Goal: Information Seeking & Learning: Learn about a topic

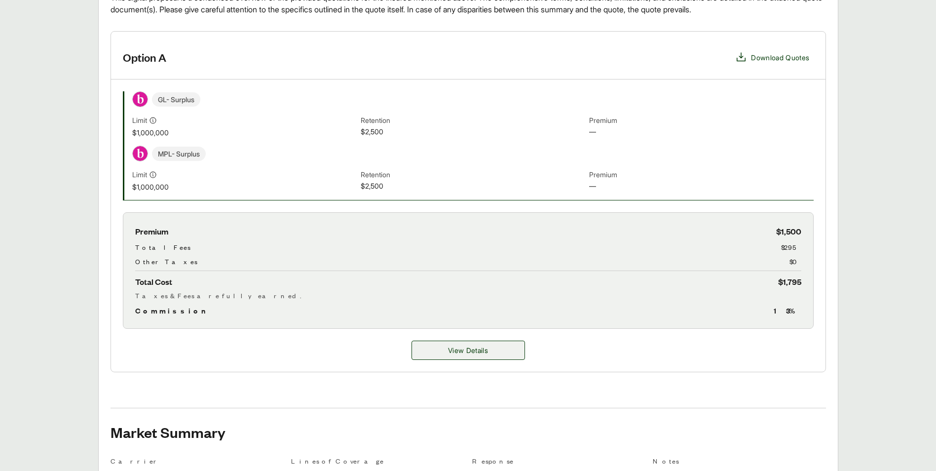
scroll to position [247, 0]
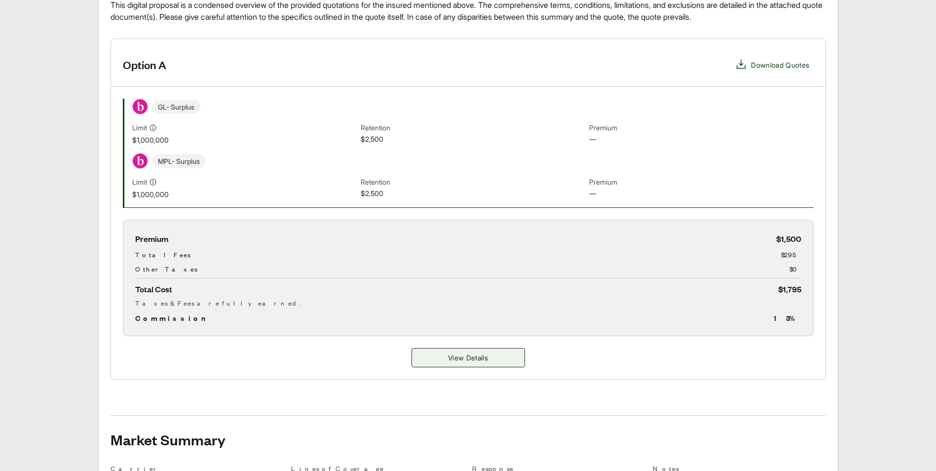
click at [459, 356] on span "View Details" at bounding box center [468, 357] width 40 height 10
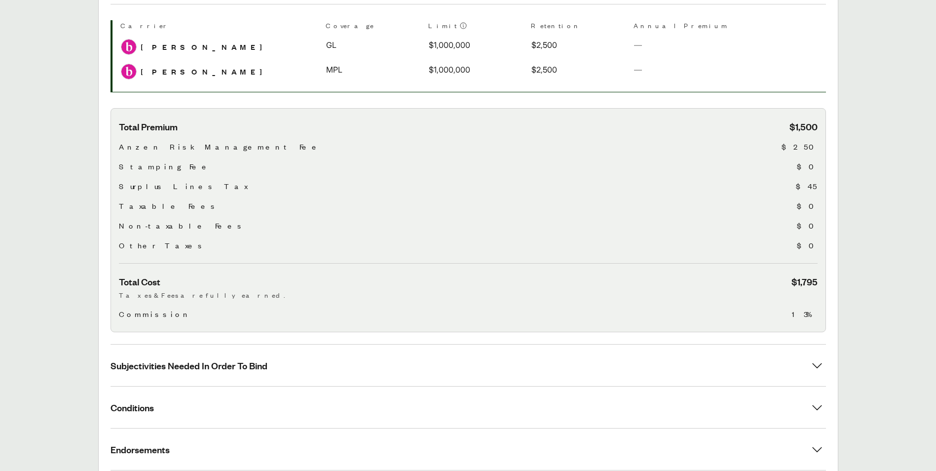
scroll to position [247, 0]
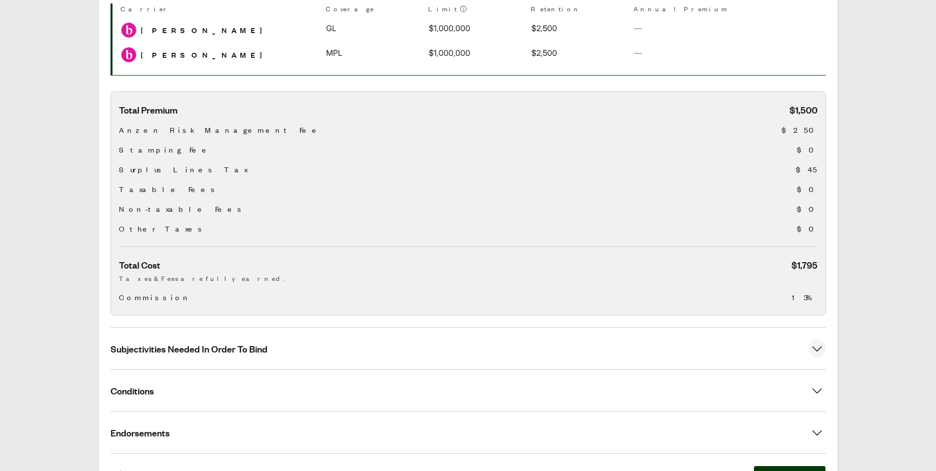
click at [817, 350] on icon at bounding box center [818, 349] width 18 height 18
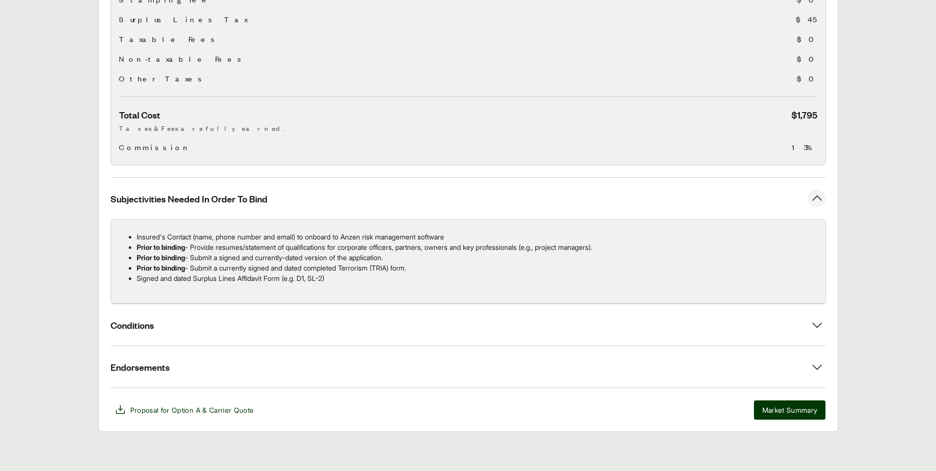
scroll to position [397, 0]
click at [770, 415] on button "Market Summary" at bounding box center [790, 409] width 72 height 19
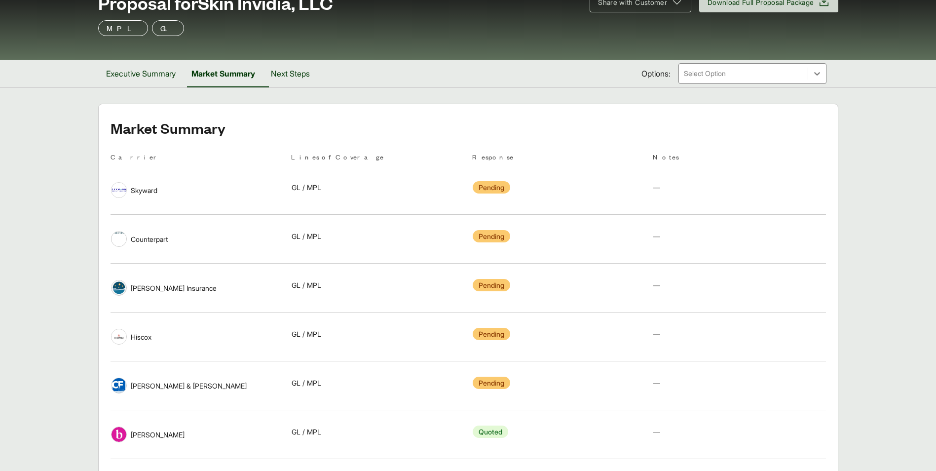
scroll to position [49, 0]
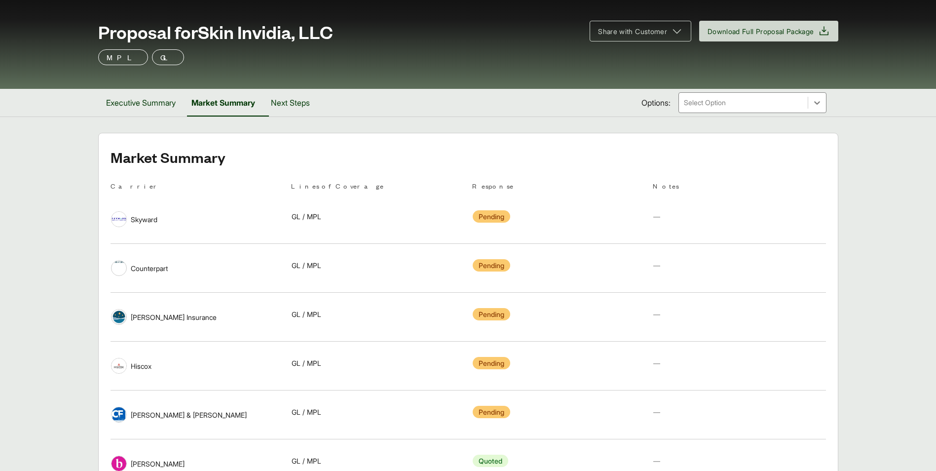
click at [110, 55] on p "MPL" at bounding box center [123, 57] width 33 height 12
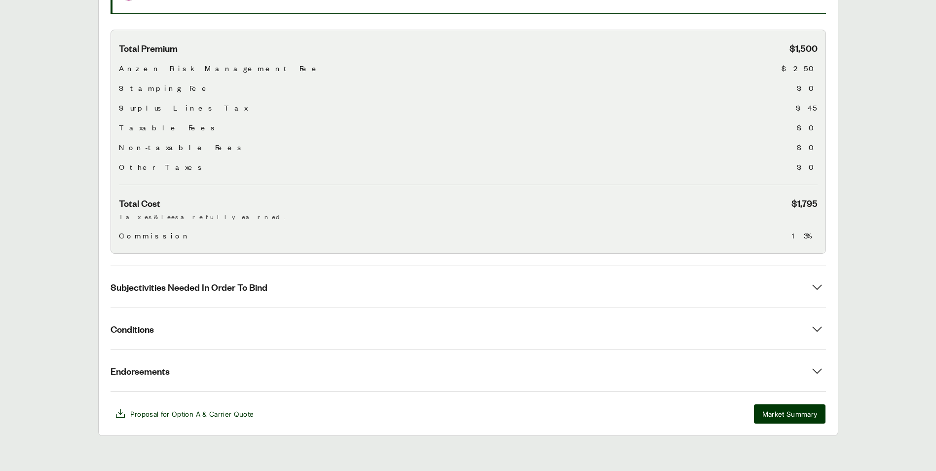
scroll to position [313, 0]
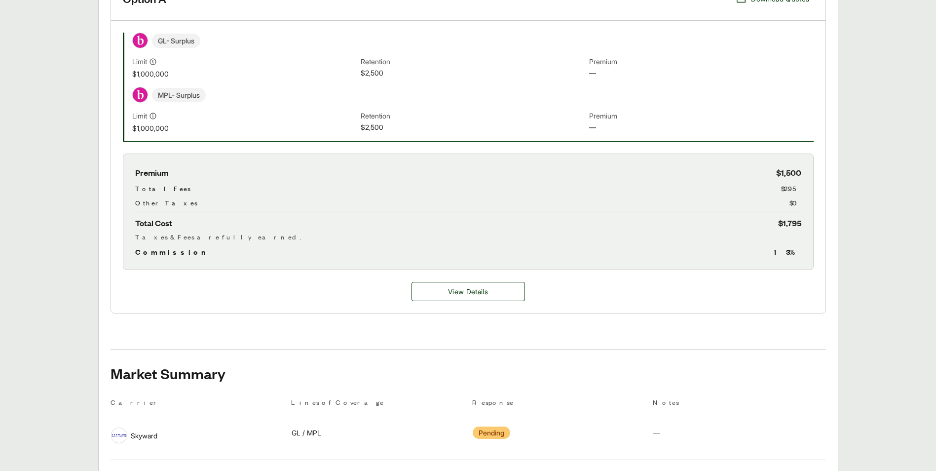
scroll to position [247, 0]
